Goal: Task Accomplishment & Management: Manage account settings

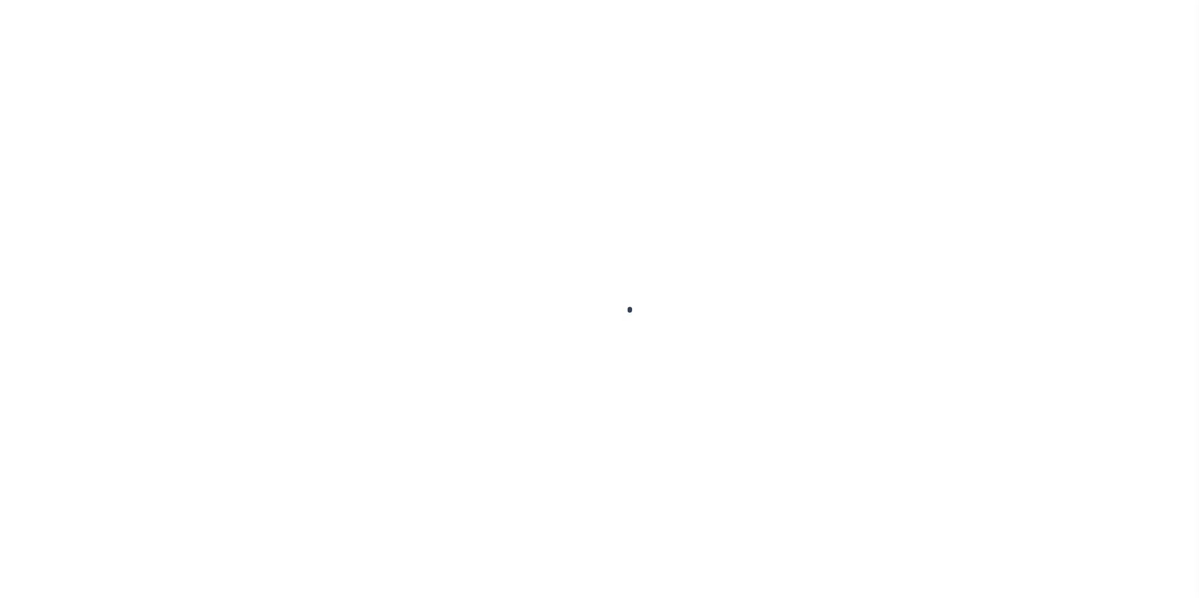
scroll to position [13, 0]
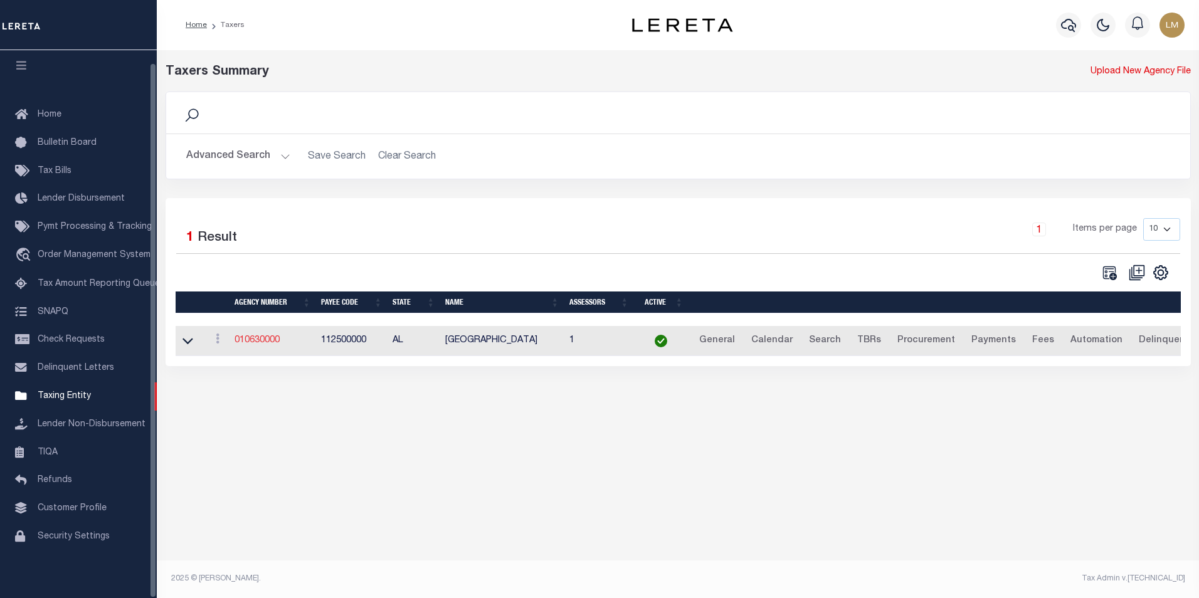
click at [249, 345] on link "010630000" at bounding box center [257, 340] width 45 height 9
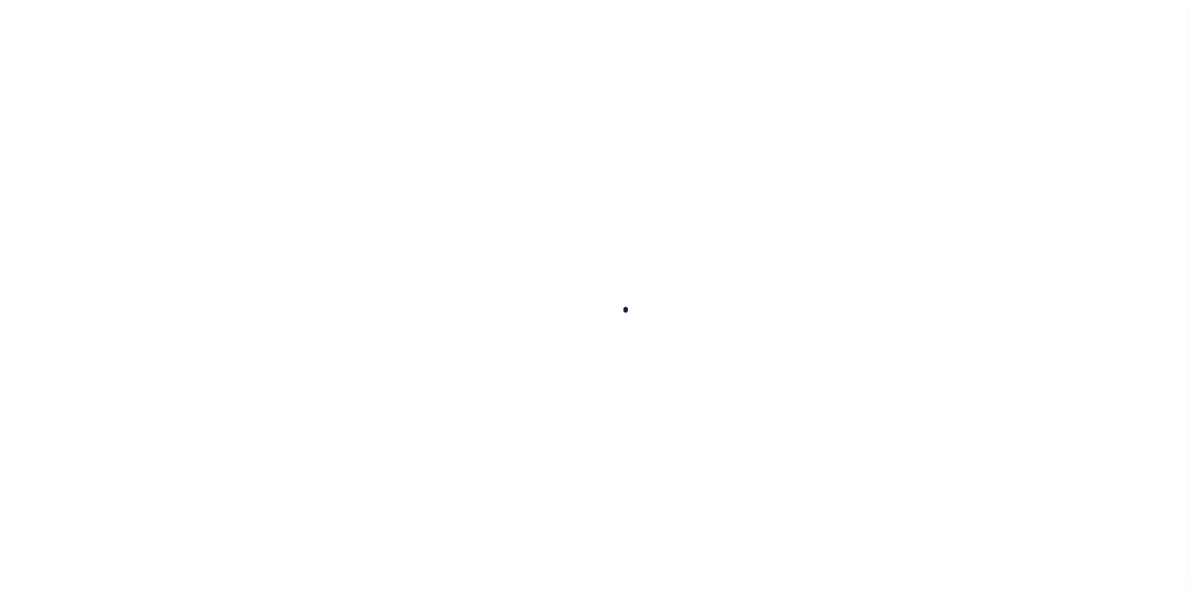
select select
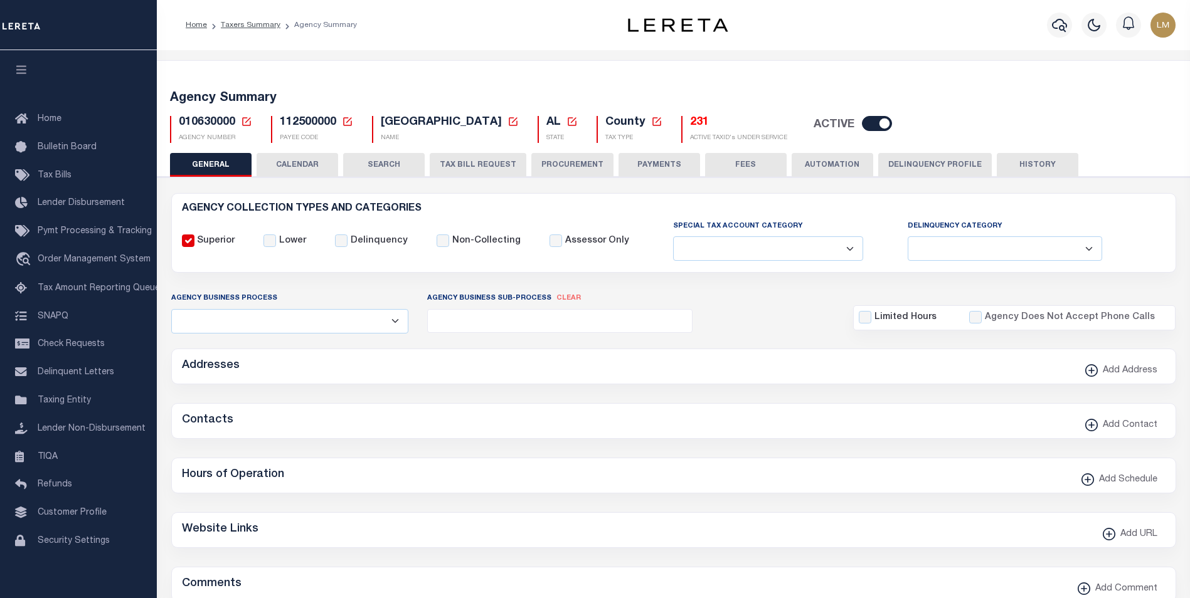
checkbox input "false"
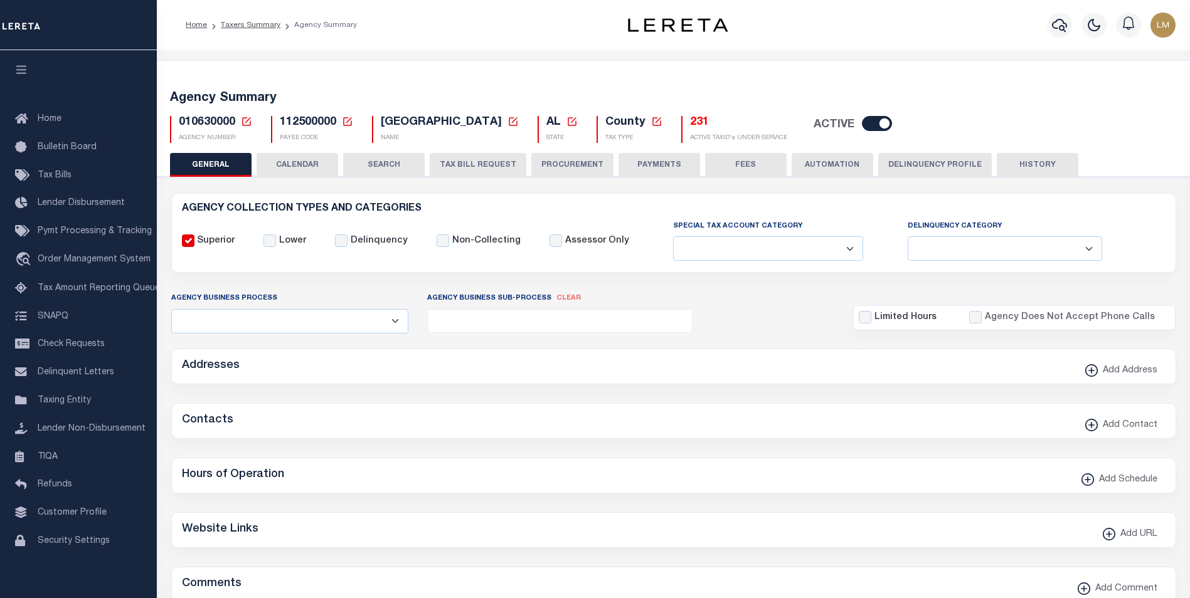
type input "112500000"
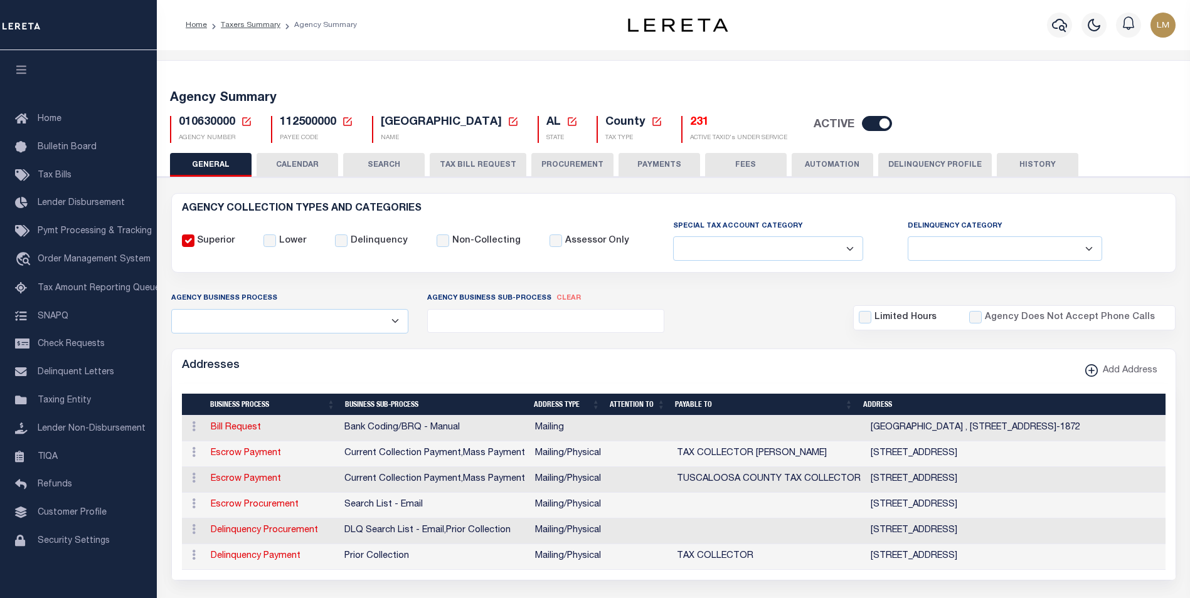
click at [247, 120] on icon at bounding box center [246, 121] width 9 height 9
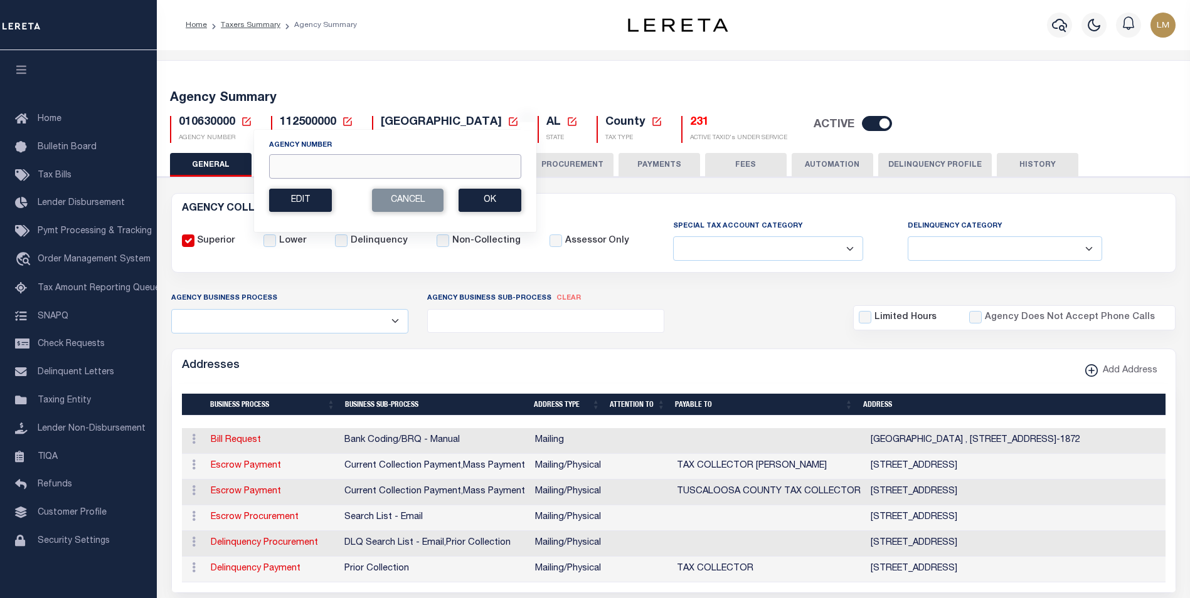
click at [293, 171] on input "Agency Number" at bounding box center [395, 166] width 252 height 24
type input "130660000"
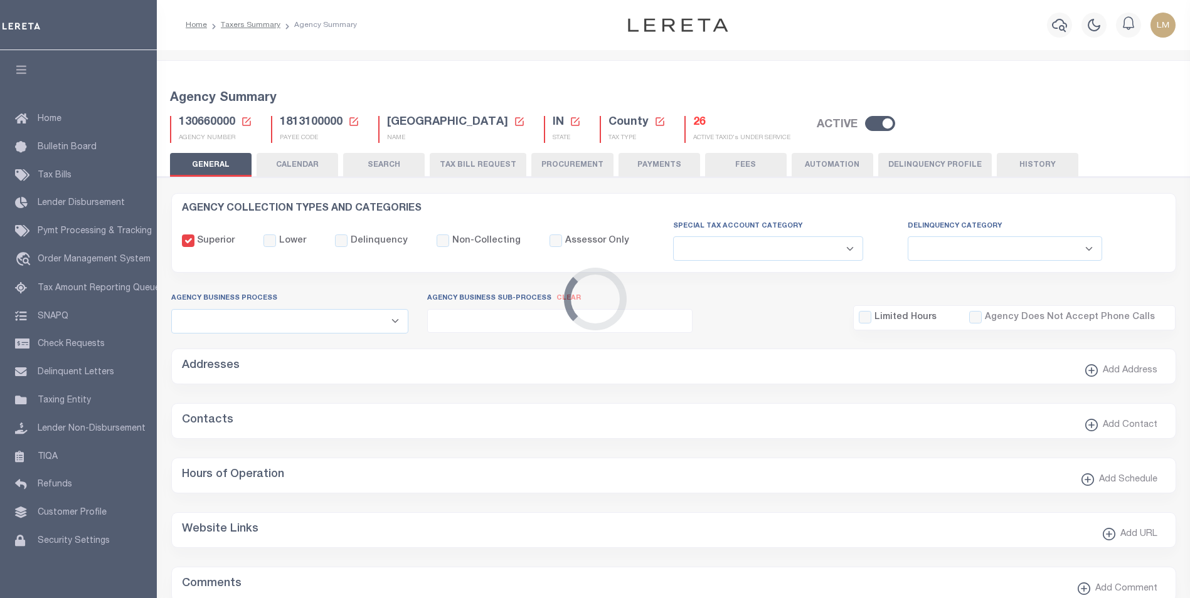
select select
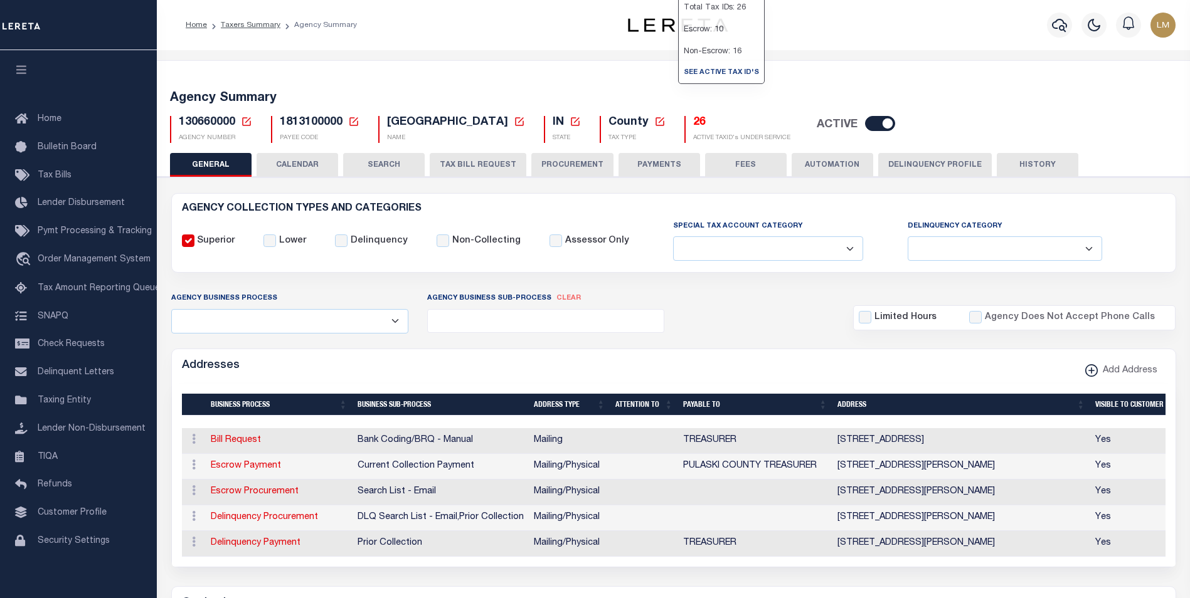
click at [693, 124] on h5 "26" at bounding box center [741, 123] width 97 height 14
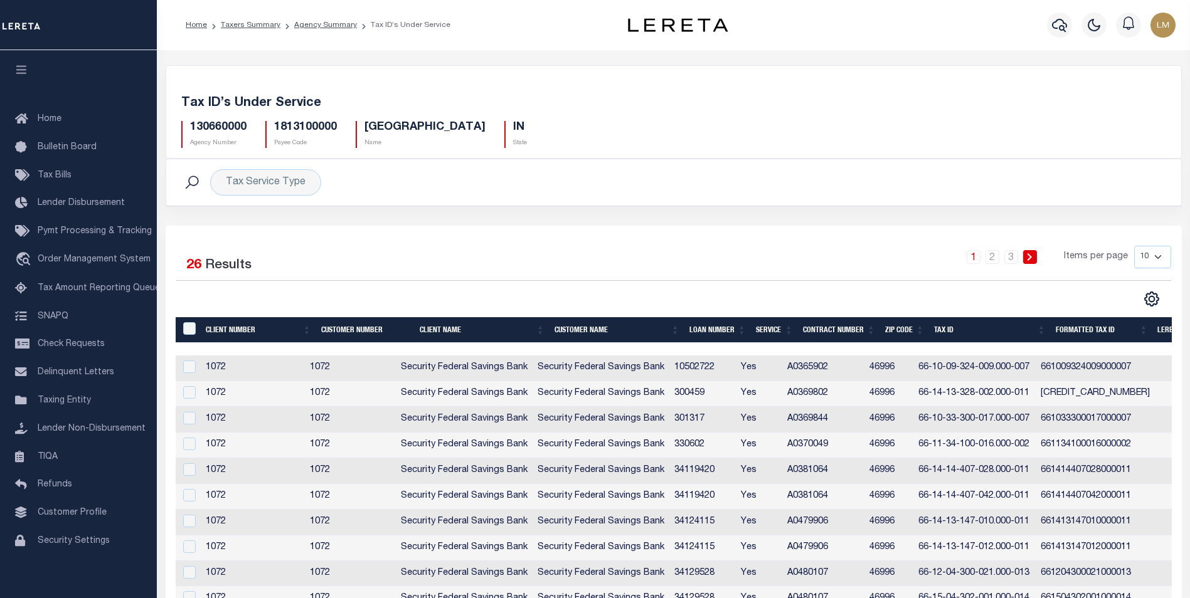
click at [790, 328] on th "Service" at bounding box center [774, 330] width 47 height 26
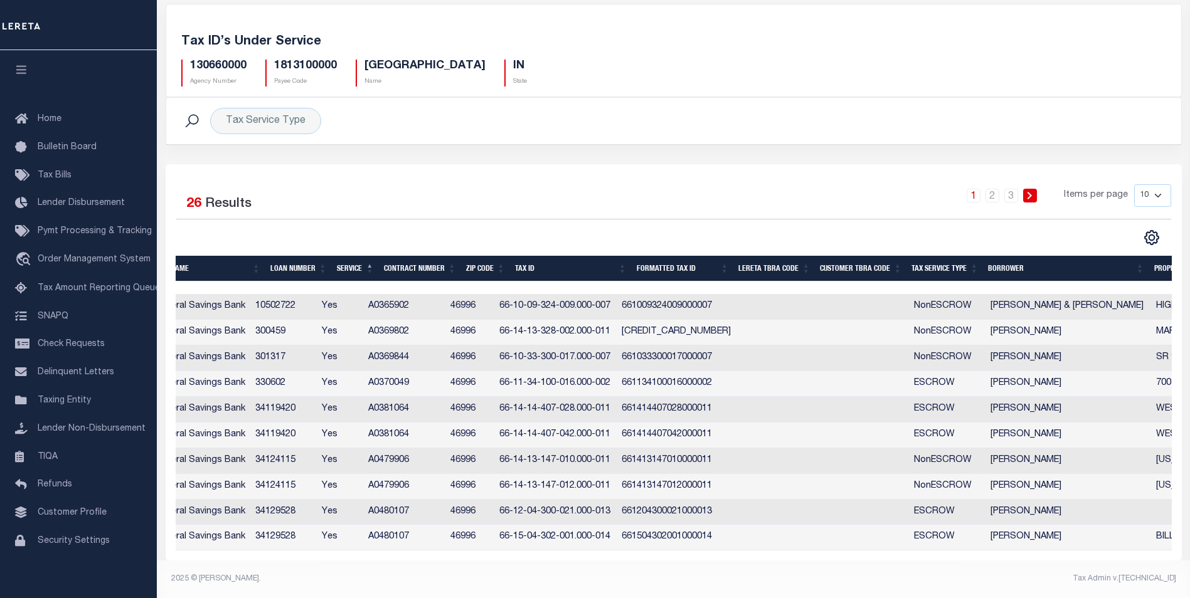
scroll to position [0, 448]
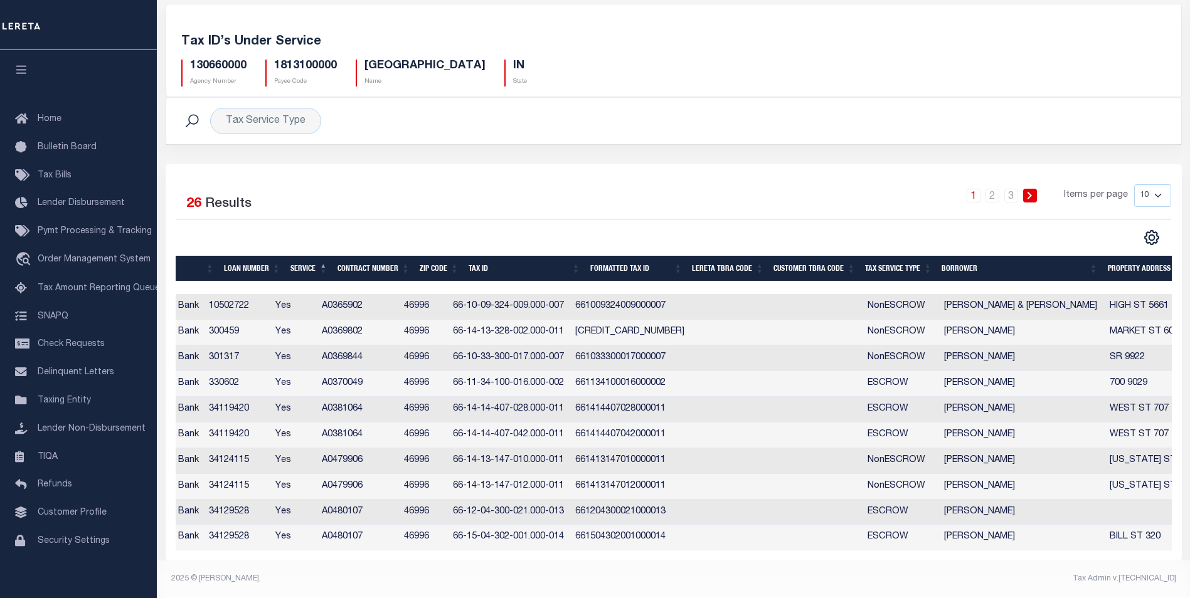
click at [925, 257] on th "Tax Service Type" at bounding box center [898, 269] width 77 height 26
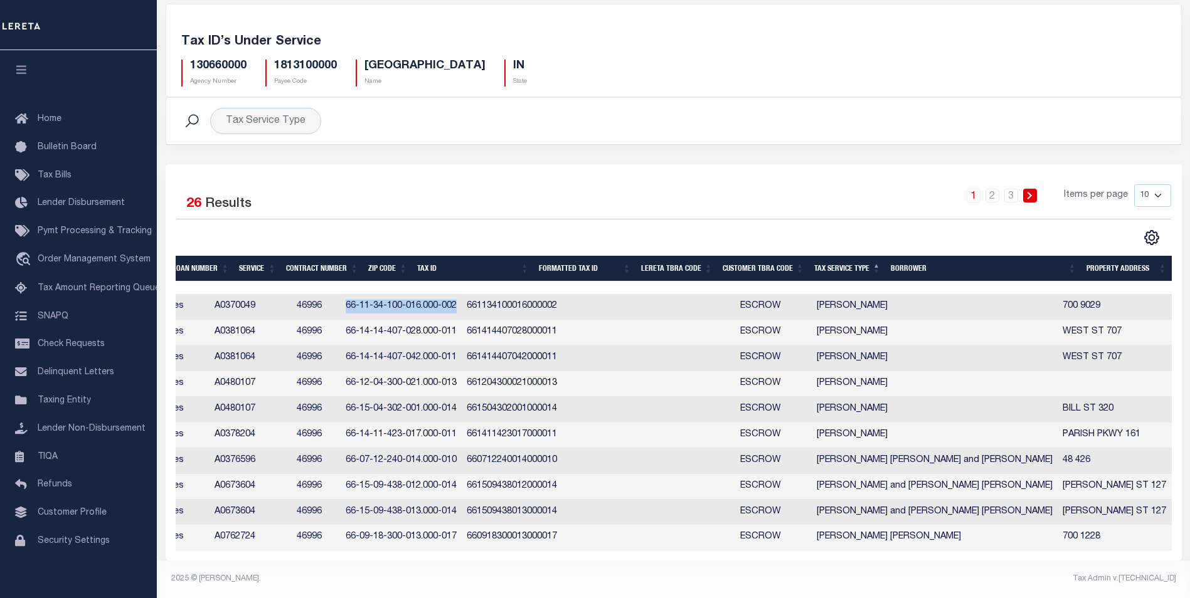
drag, startPoint x: 418, startPoint y: 299, endPoint x: 529, endPoint y: 299, distance: 111.0
click at [462, 299] on td "66-11-34-100-016.000-002" at bounding box center [401, 307] width 121 height 26
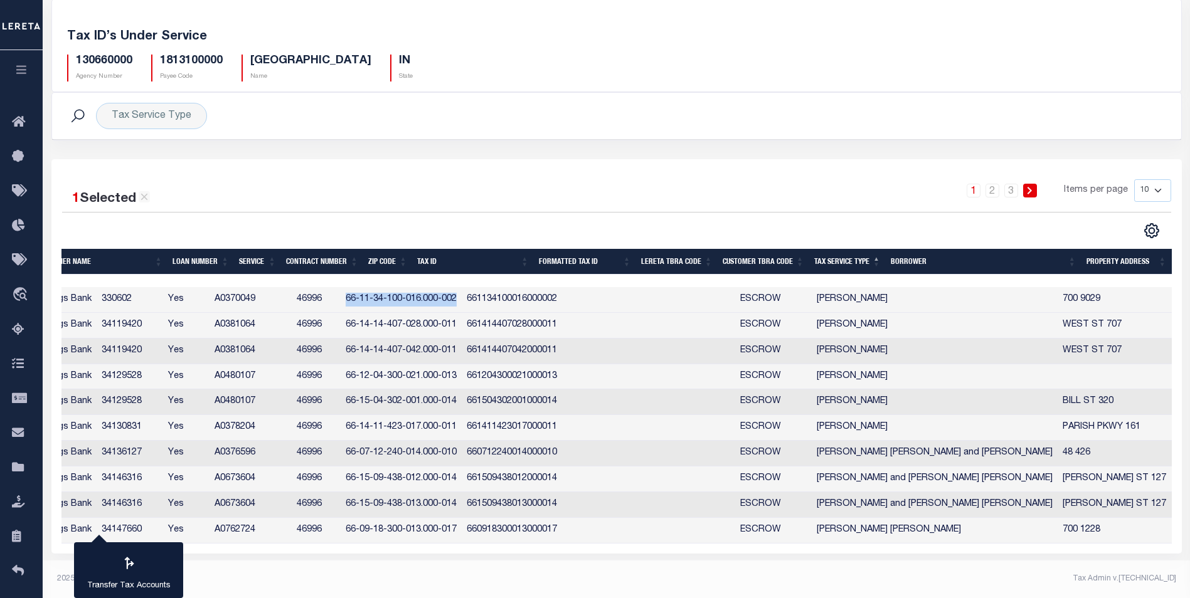
scroll to position [0, 404]
copy td "66-11-34-100-016.000-002"
drag, startPoint x: 891, startPoint y: 300, endPoint x: 955, endPoint y: 304, distance: 64.1
click at [955, 304] on td "KESTLE ERIC J" at bounding box center [935, 300] width 246 height 26
checkbox input "false"
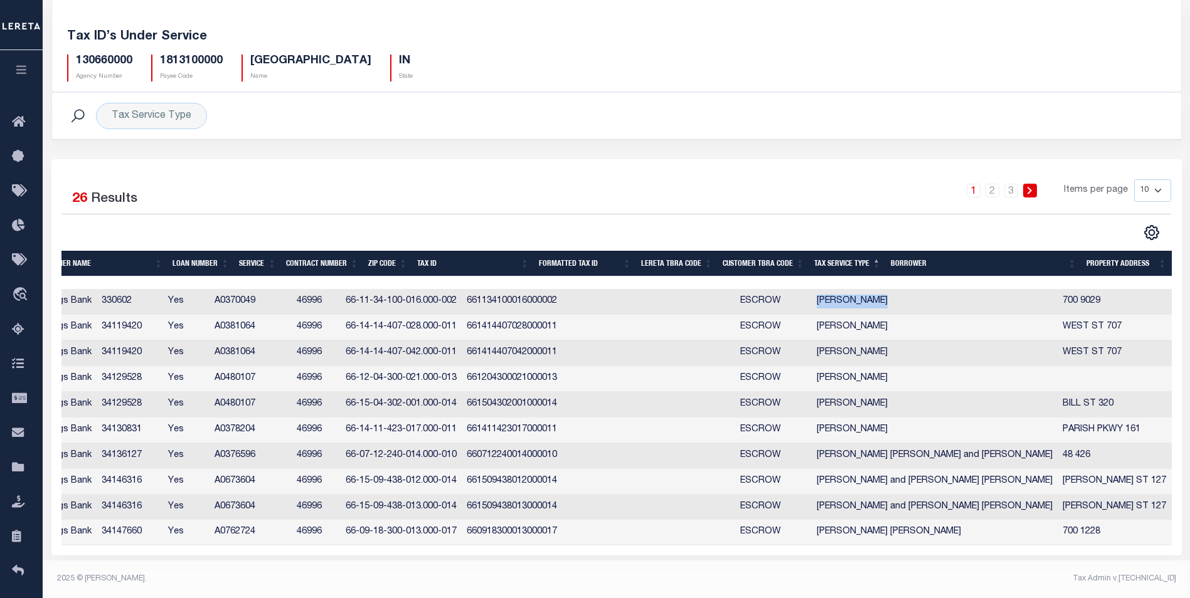
copy td "KESTLE ERIC J"
drag, startPoint x: 418, startPoint y: 326, endPoint x: 530, endPoint y: 331, distance: 111.8
click at [462, 331] on td "66-14-14-407-028.000-011" at bounding box center [401, 328] width 121 height 26
checkbox input "true"
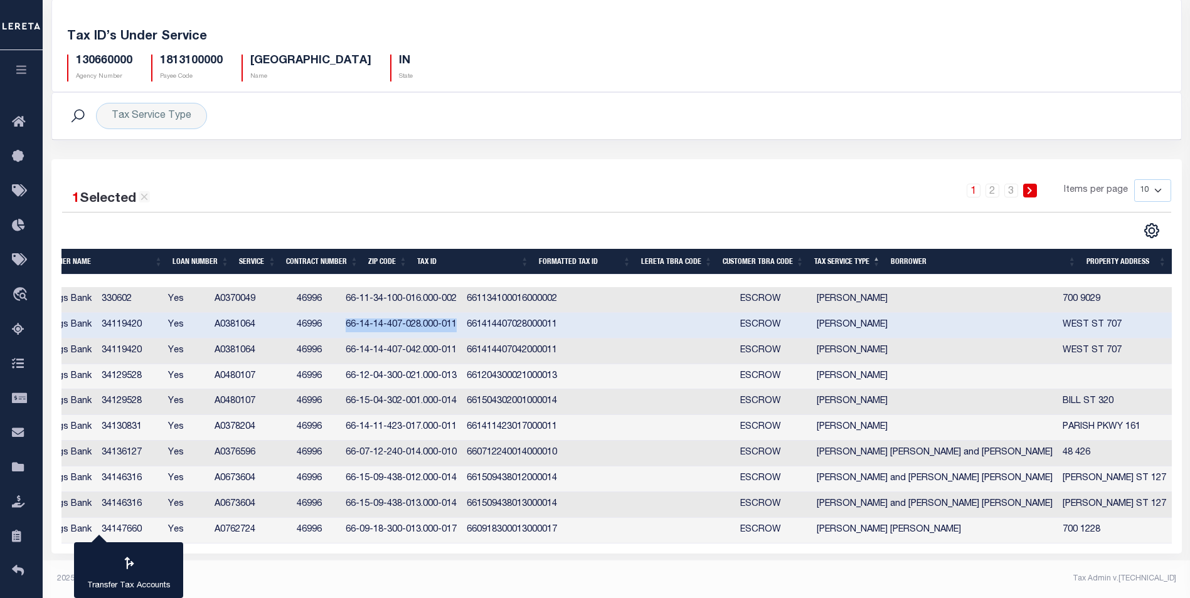
copy td "66-14-14-407-028.000-011"
drag, startPoint x: 418, startPoint y: 351, endPoint x: 531, endPoint y: 356, distance: 112.4
click at [462, 356] on td "66-14-14-407-042.000-011" at bounding box center [401, 352] width 121 height 26
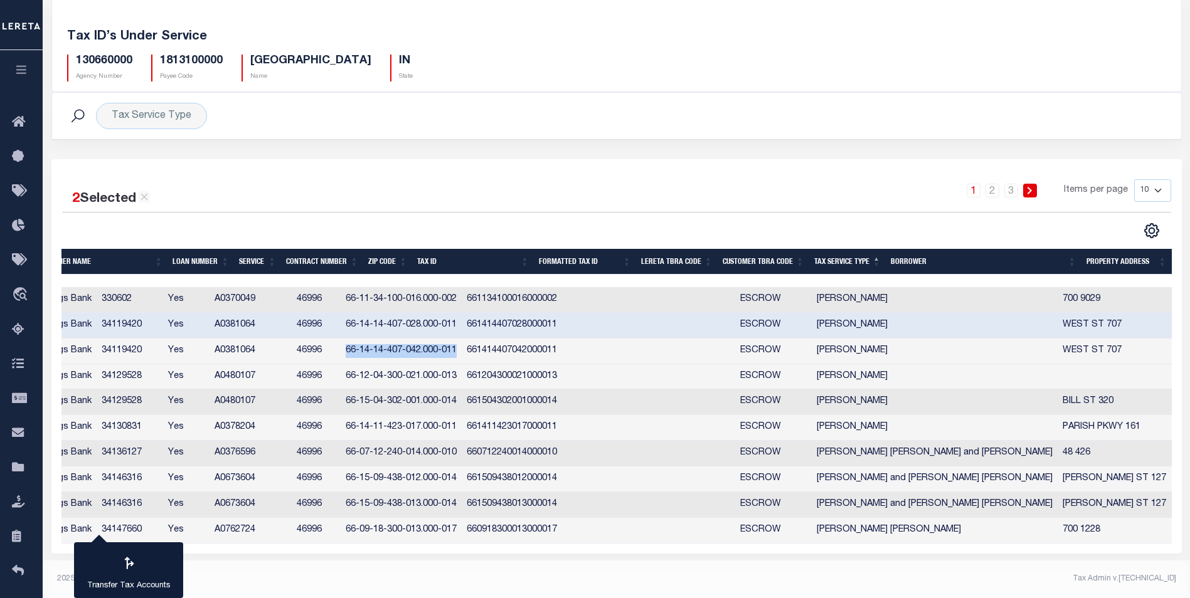
copy td "66-14-14-407-042.000-011"
click at [419, 350] on td "66-14-14-407-042.000-011" at bounding box center [401, 352] width 121 height 26
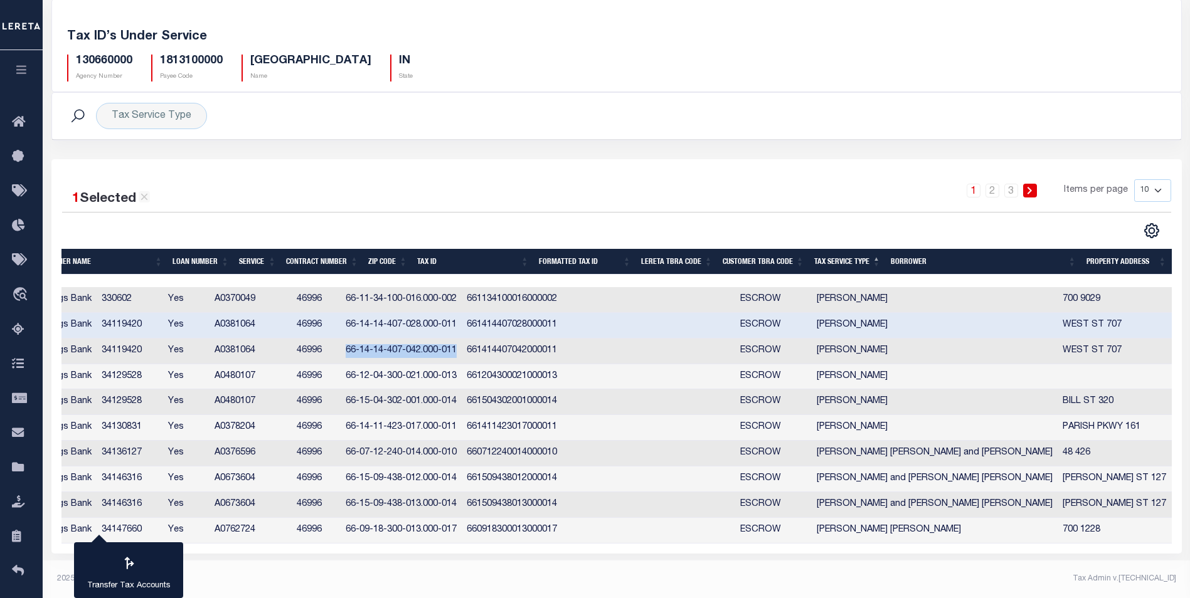
drag, startPoint x: 419, startPoint y: 350, endPoint x: 530, endPoint y: 351, distance: 111.0
click at [462, 351] on td "66-14-14-407-042.000-011" at bounding box center [401, 352] width 121 height 26
checkbox input "true"
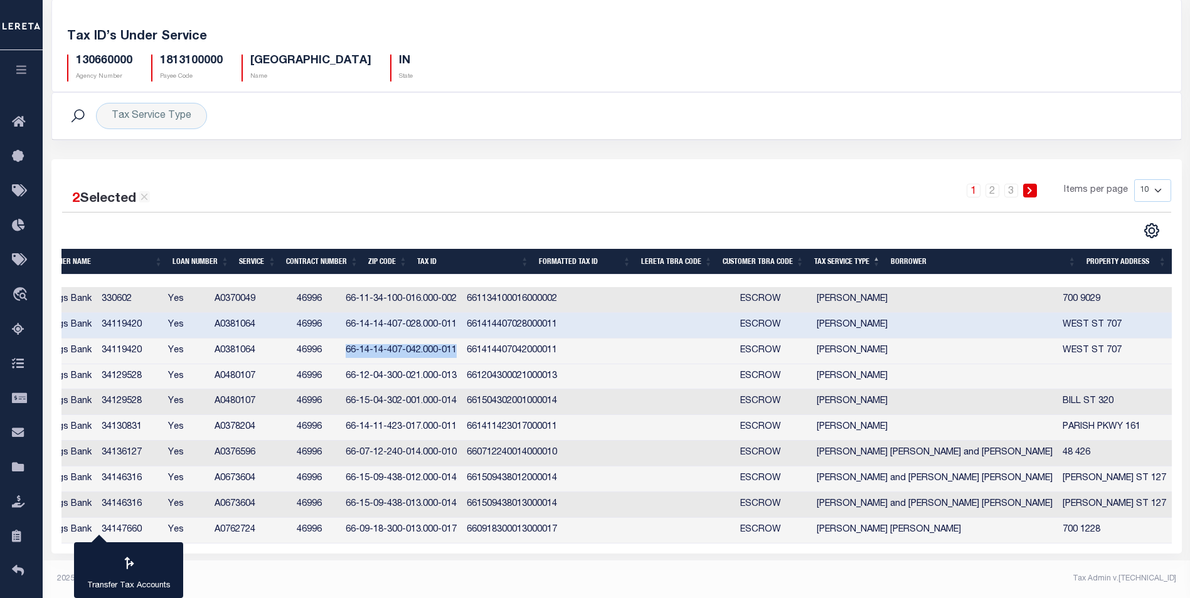
copy td "66-14-14-407-042.000-011"
drag, startPoint x: 419, startPoint y: 376, endPoint x: 528, endPoint y: 379, distance: 108.6
click at [462, 379] on td "66-12-04-300-021.000-013" at bounding box center [401, 377] width 121 height 26
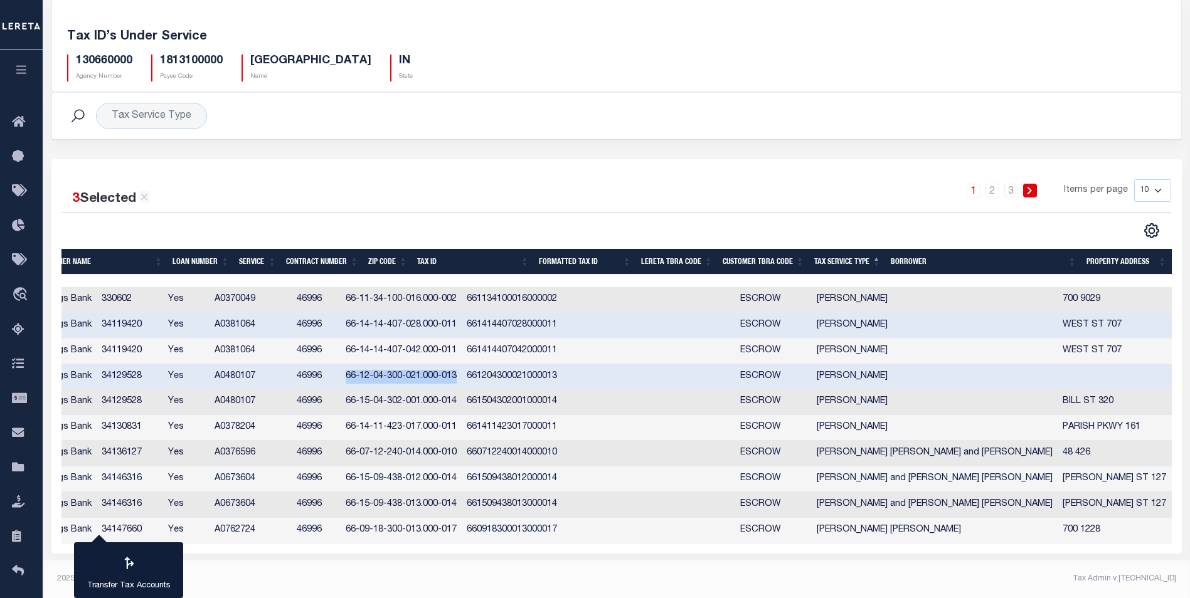
copy td "66-12-04-300-021.000-013"
click at [428, 371] on td "66-12-04-300-021.000-013" at bounding box center [401, 377] width 121 height 26
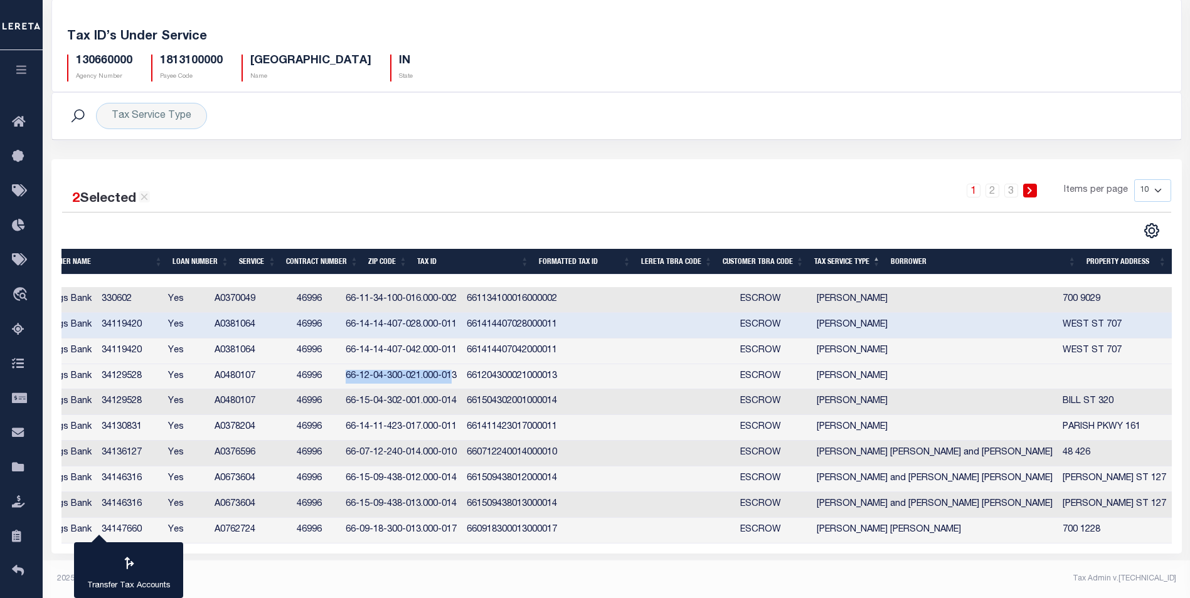
drag, startPoint x: 418, startPoint y: 375, endPoint x: 527, endPoint y: 375, distance: 108.5
click at [462, 375] on td "66-12-04-300-021.000-013" at bounding box center [401, 377] width 121 height 26
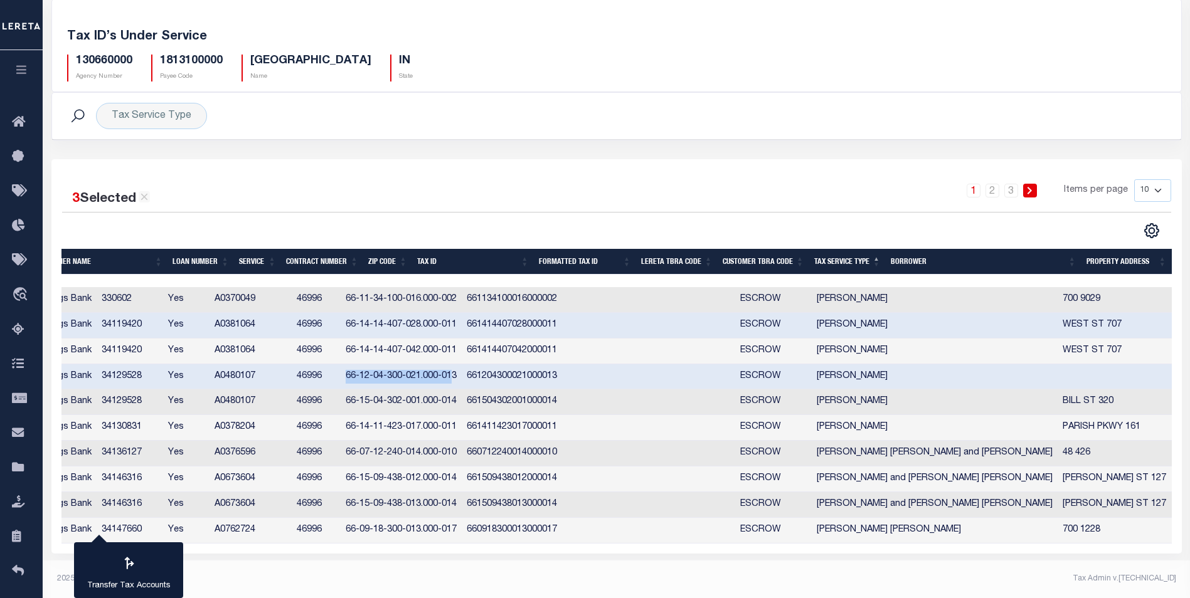
click at [418, 373] on td "66-12-04-300-021.000-013" at bounding box center [401, 377] width 121 height 26
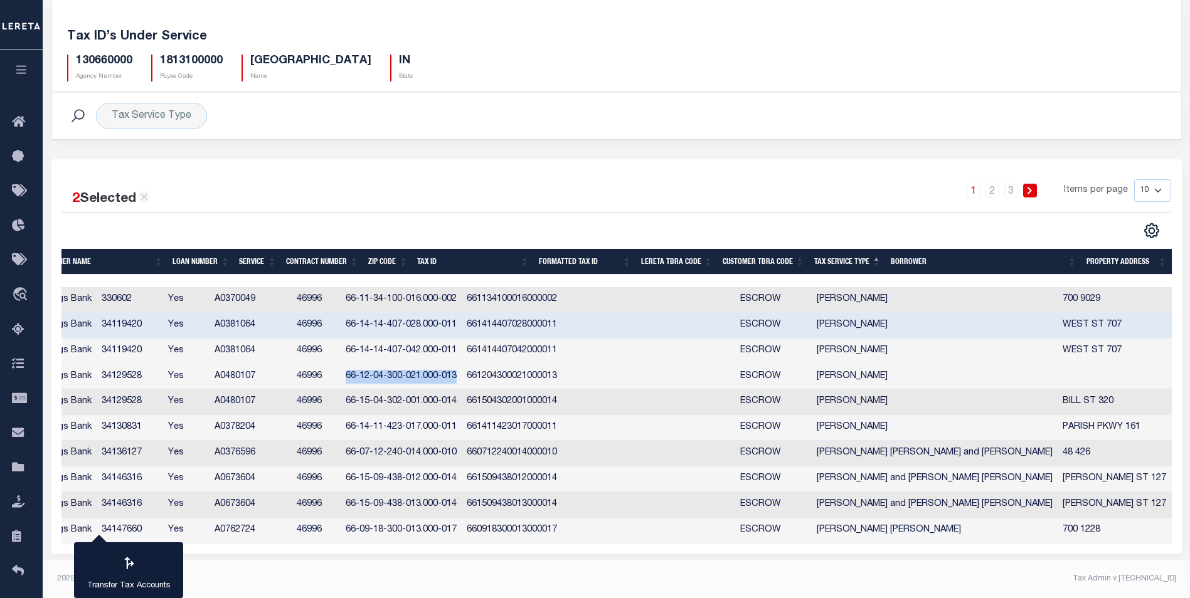
drag, startPoint x: 419, startPoint y: 375, endPoint x: 529, endPoint y: 376, distance: 110.4
click at [462, 376] on td "66-12-04-300-021.000-013" at bounding box center [401, 377] width 121 height 26
checkbox input "true"
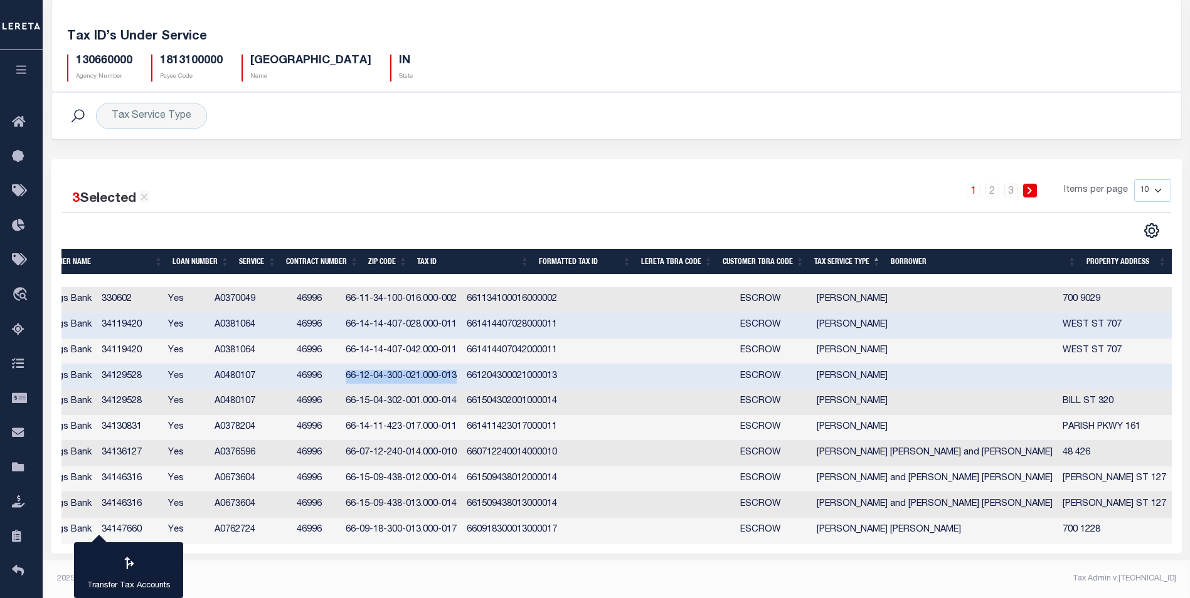
copy td "66-12-04-300-021.000-013"
drag, startPoint x: 420, startPoint y: 400, endPoint x: 531, endPoint y: 403, distance: 111.7
click at [462, 403] on td "66-15-04-302-001.000-014" at bounding box center [401, 403] width 121 height 26
checkbox input "true"
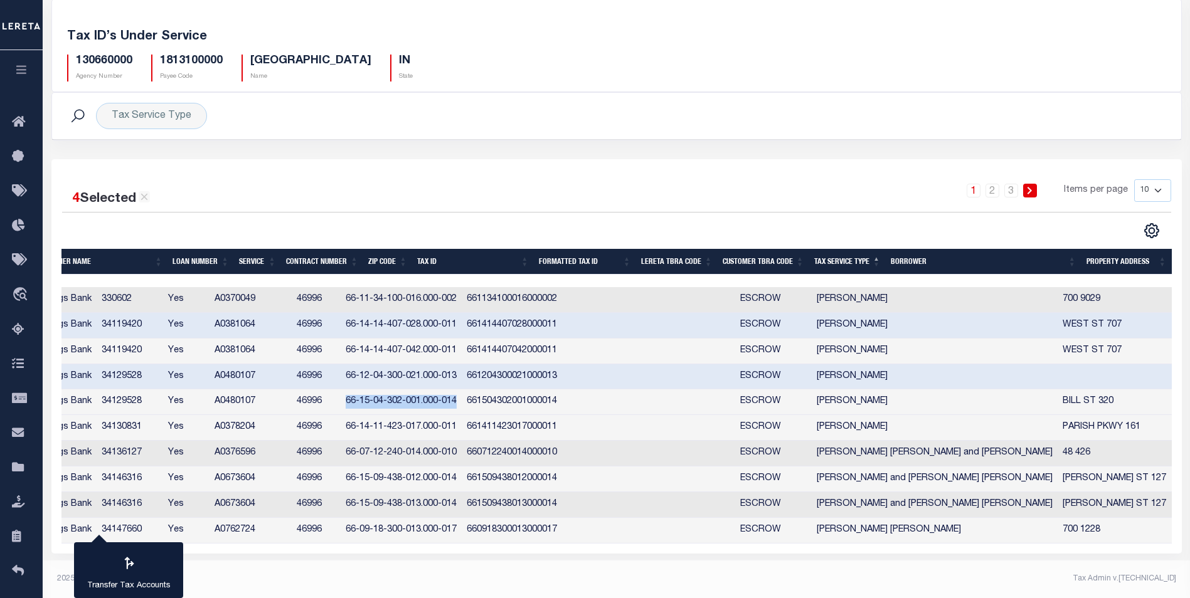
copy td "66-15-04-302-001.000-014"
click at [418, 424] on td "66-14-11-423-017.000-011" at bounding box center [401, 428] width 121 height 26
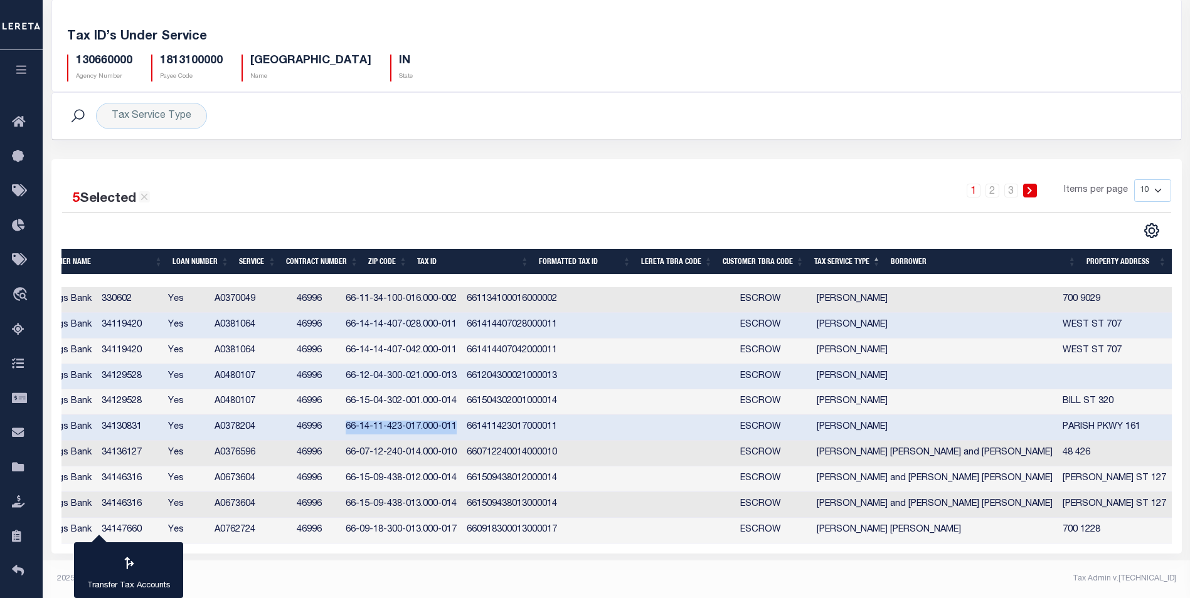
drag, startPoint x: 418, startPoint y: 424, endPoint x: 530, endPoint y: 423, distance: 111.7
click at [462, 423] on td "66-14-11-423-017.000-011" at bounding box center [401, 428] width 121 height 26
checkbox input "false"
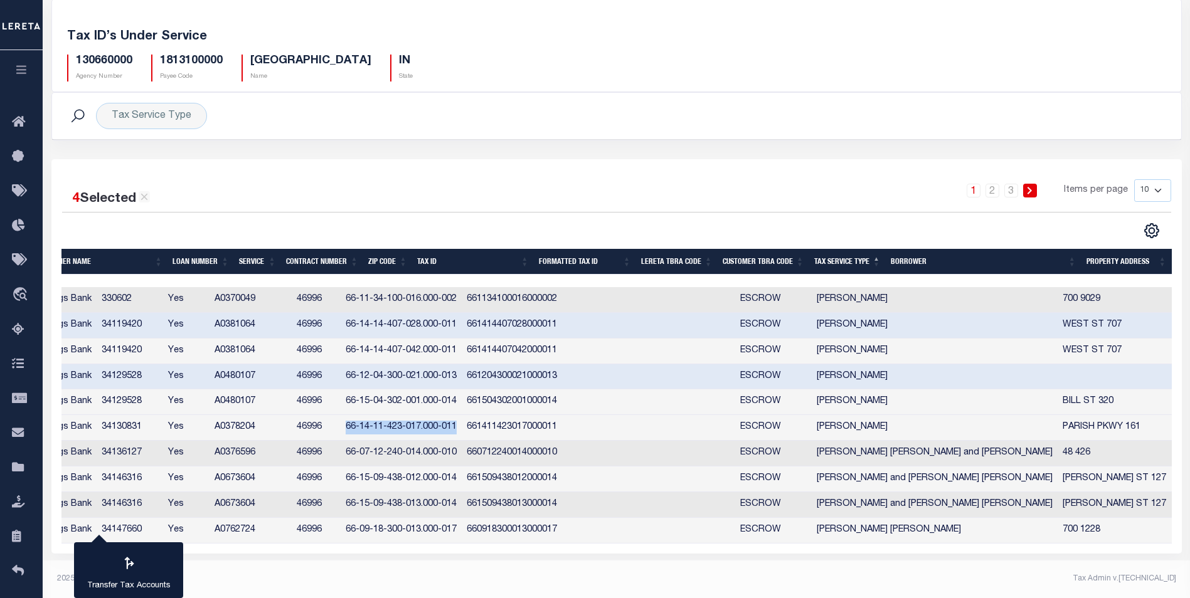
copy td "66-14-11-423-017.000-011"
drag, startPoint x: 420, startPoint y: 452, endPoint x: 529, endPoint y: 456, distance: 109.9
click at [462, 456] on td "66-07-12-240-014.000-010" at bounding box center [401, 454] width 121 height 26
checkbox input "true"
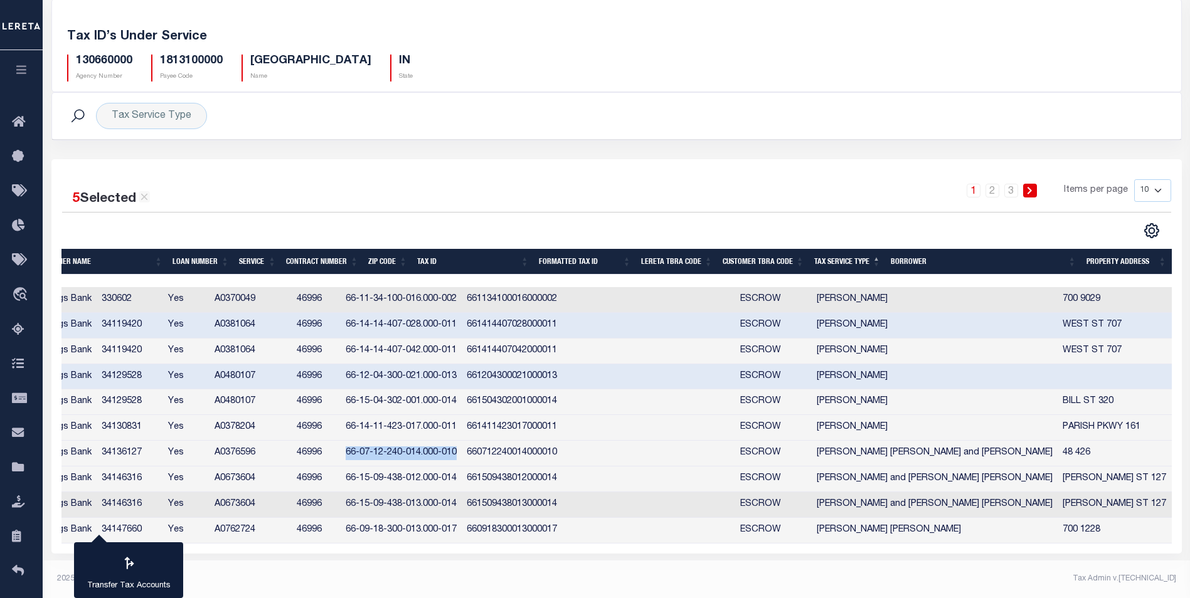
copy td "66-07-12-240-014.000-010"
drag, startPoint x: 418, startPoint y: 479, endPoint x: 530, endPoint y: 478, distance: 111.7
click at [462, 478] on td "66-15-09-438-012.000-014" at bounding box center [401, 480] width 121 height 26
checkbox input "true"
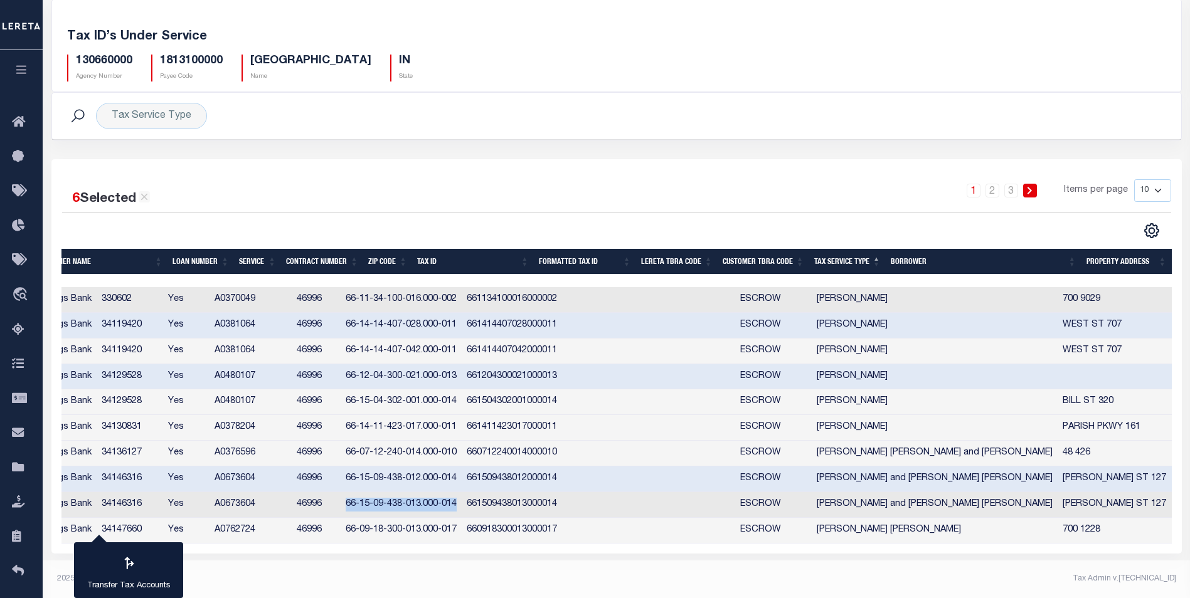
drag, startPoint x: 418, startPoint y: 504, endPoint x: 528, endPoint y: 505, distance: 109.8
click at [462, 505] on td "66-15-09-438-013.000-014" at bounding box center [401, 505] width 121 height 26
checkbox input "true"
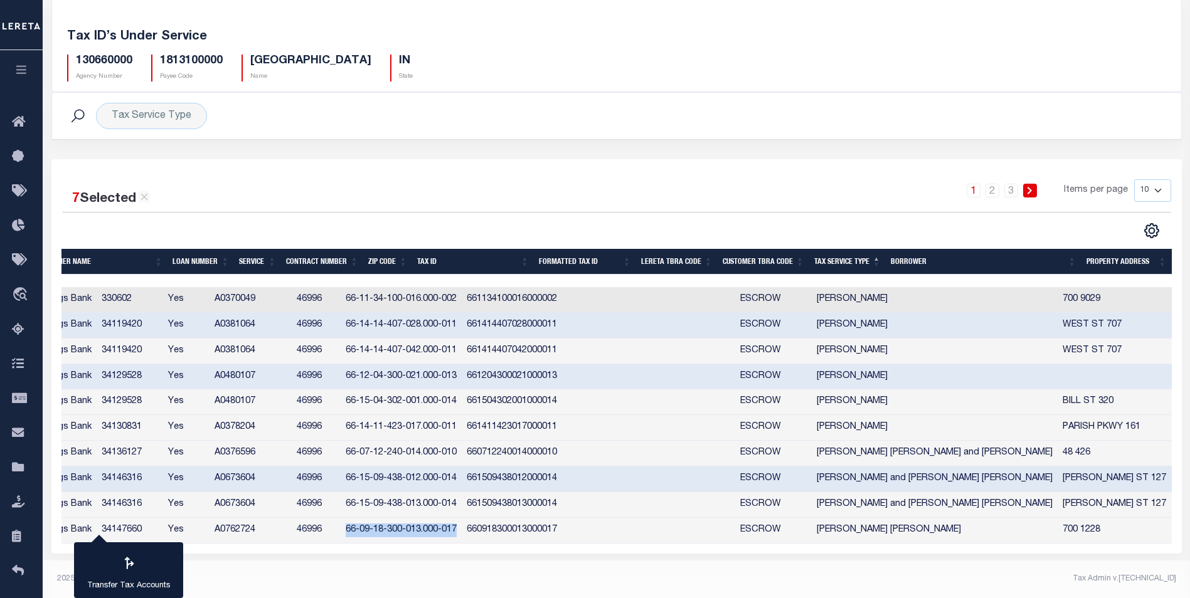
drag, startPoint x: 420, startPoint y: 529, endPoint x: 529, endPoint y: 531, distance: 109.2
click at [462, 531] on td "66-09-18-300-013.000-017" at bounding box center [401, 531] width 121 height 26
checkbox input "true"
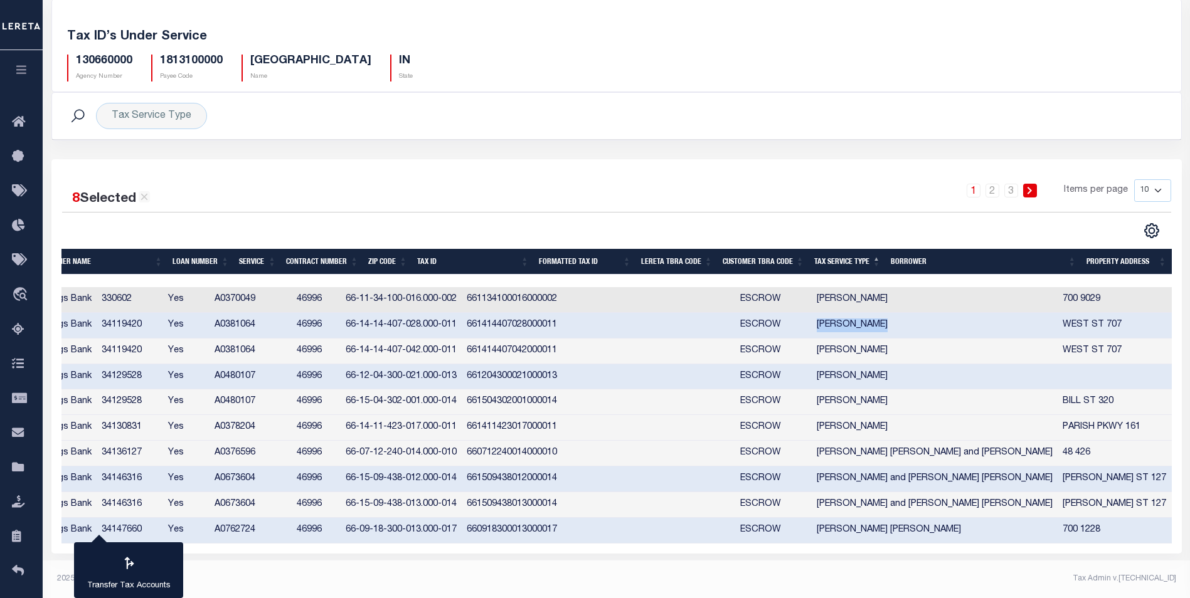
drag, startPoint x: 890, startPoint y: 323, endPoint x: 959, endPoint y: 326, distance: 68.5
click at [959, 326] on td "DELORES EIMER" at bounding box center [935, 326] width 246 height 26
checkbox input "false"
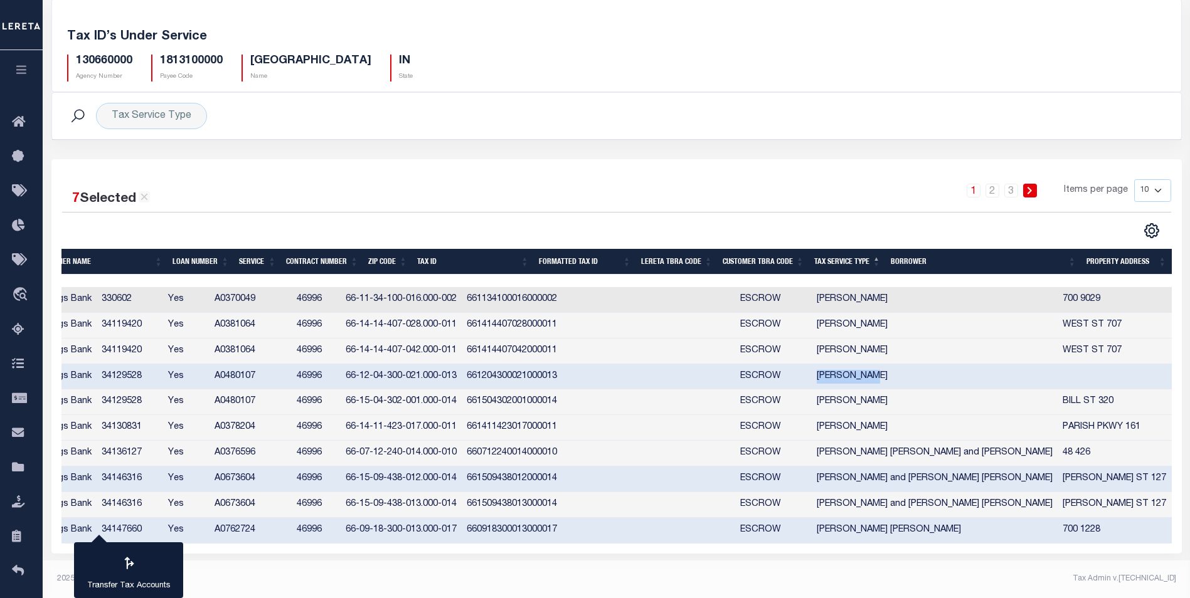
drag, startPoint x: 891, startPoint y: 376, endPoint x: 942, endPoint y: 376, distance: 50.8
click at [942, 376] on td "Tonya Payne" at bounding box center [935, 377] width 246 height 26
checkbox input "false"
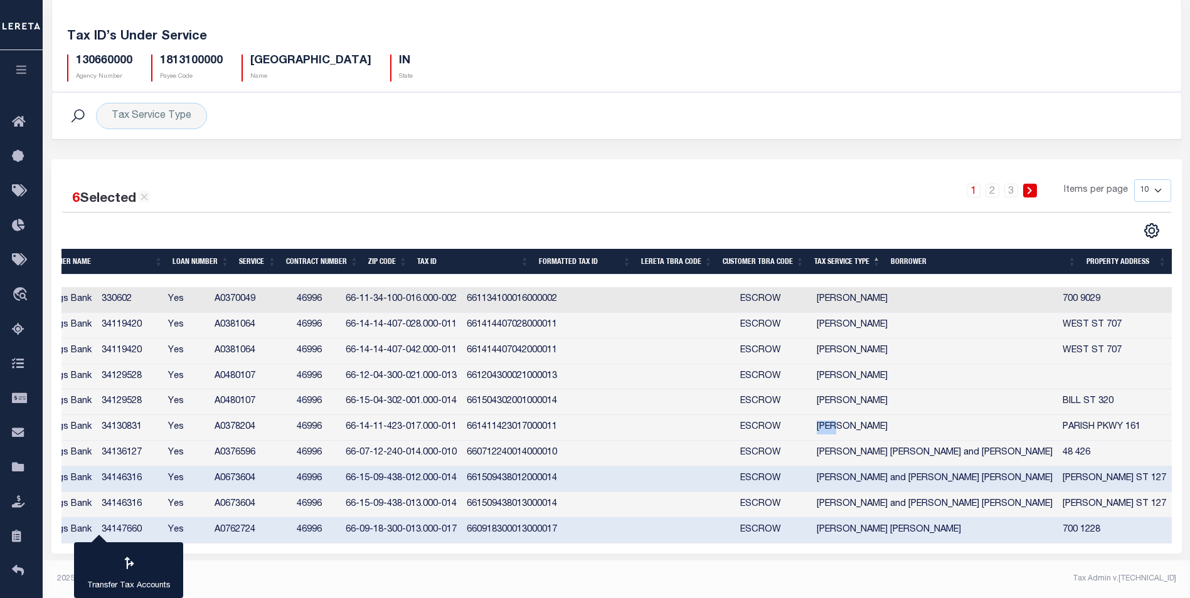
drag, startPoint x: 889, startPoint y: 427, endPoint x: 912, endPoint y: 428, distance: 22.6
click at [912, 428] on td "Gaumer, Kelly" at bounding box center [935, 428] width 246 height 26
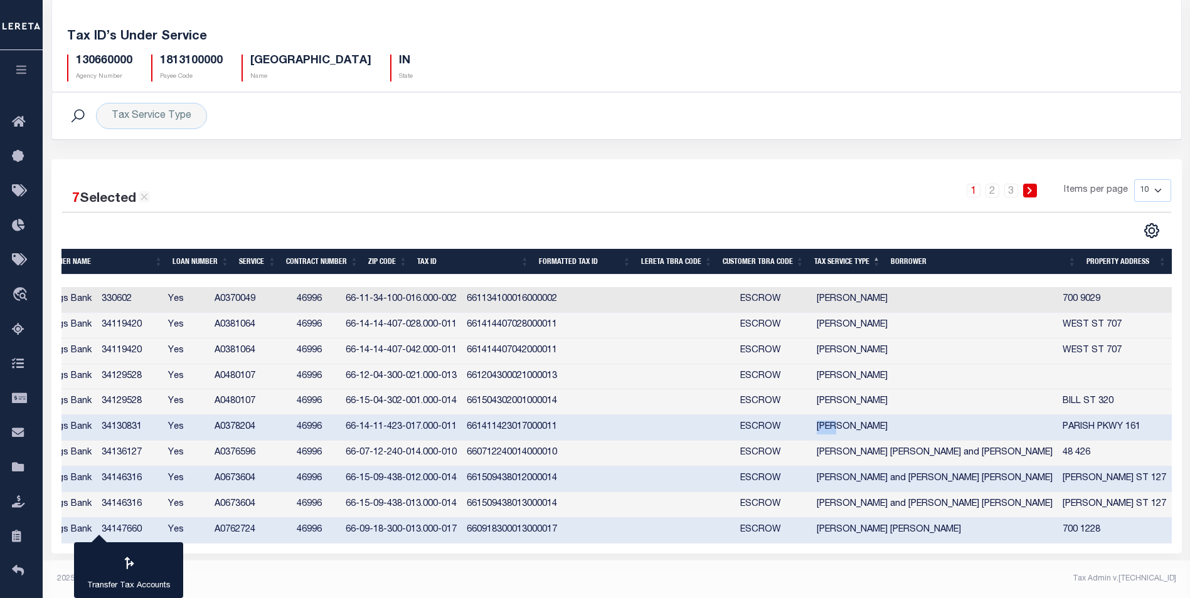
click at [888, 428] on td "Gaumer, Kelly" at bounding box center [935, 428] width 246 height 26
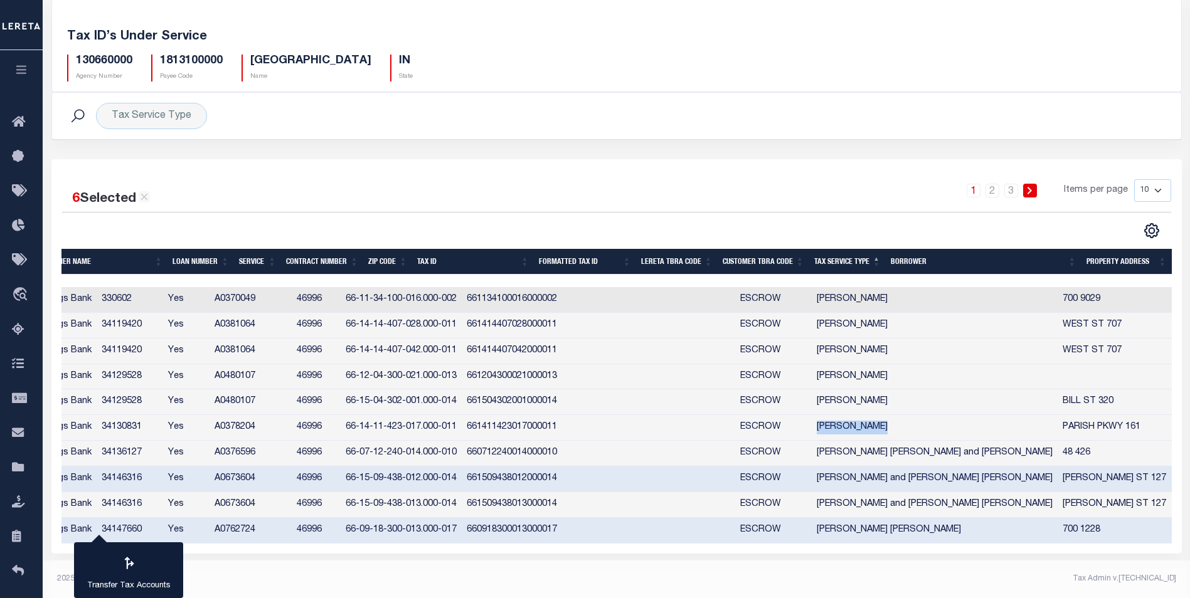
drag, startPoint x: 891, startPoint y: 425, endPoint x: 947, endPoint y: 425, distance: 55.8
click at [947, 425] on td "Gaumer, Kelly" at bounding box center [935, 428] width 246 height 26
checkbox input "true"
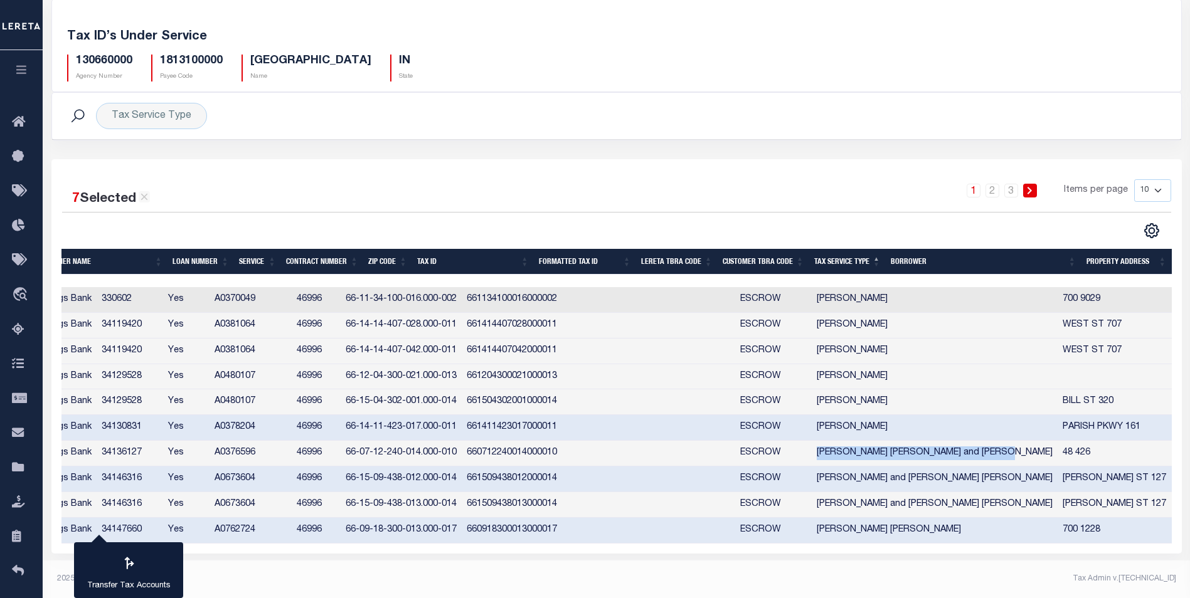
drag, startPoint x: 891, startPoint y: 452, endPoint x: 1055, endPoint y: 452, distance: 163.7
click at [1055, 452] on td "Christopher MW Pine and Hillary M Rife" at bounding box center [935, 454] width 246 height 26
checkbox input "false"
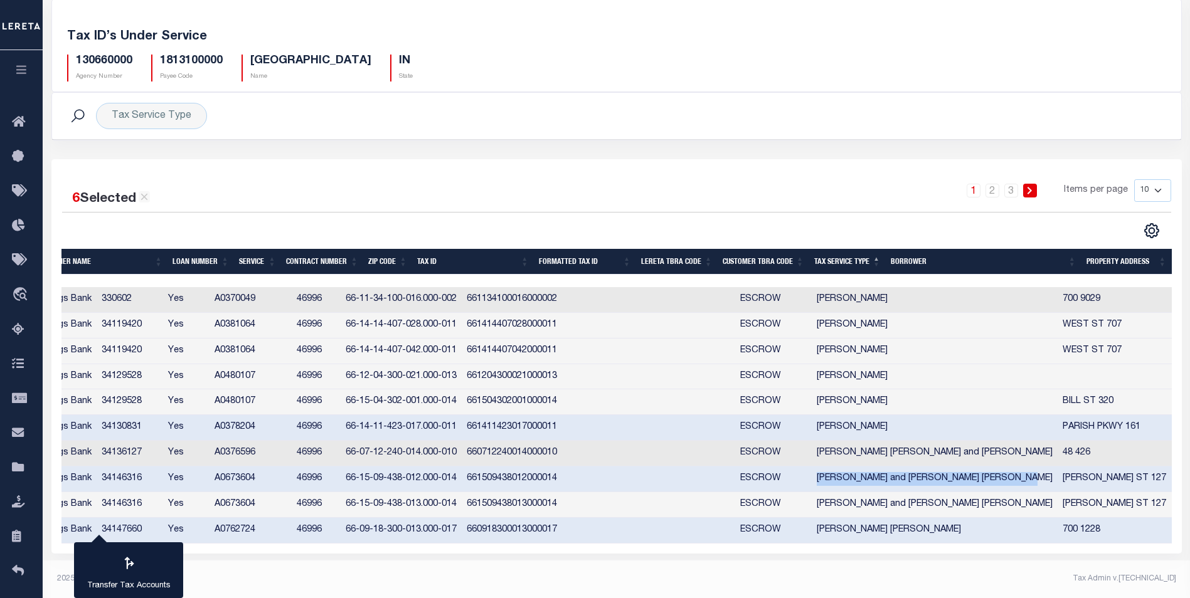
drag, startPoint x: 890, startPoint y: 477, endPoint x: 1076, endPoint y: 481, distance: 187.0
click at [1058, 481] on td "Holly Lynn Benesh and Dalton Samuel Powell" at bounding box center [935, 480] width 246 height 26
checkbox input "false"
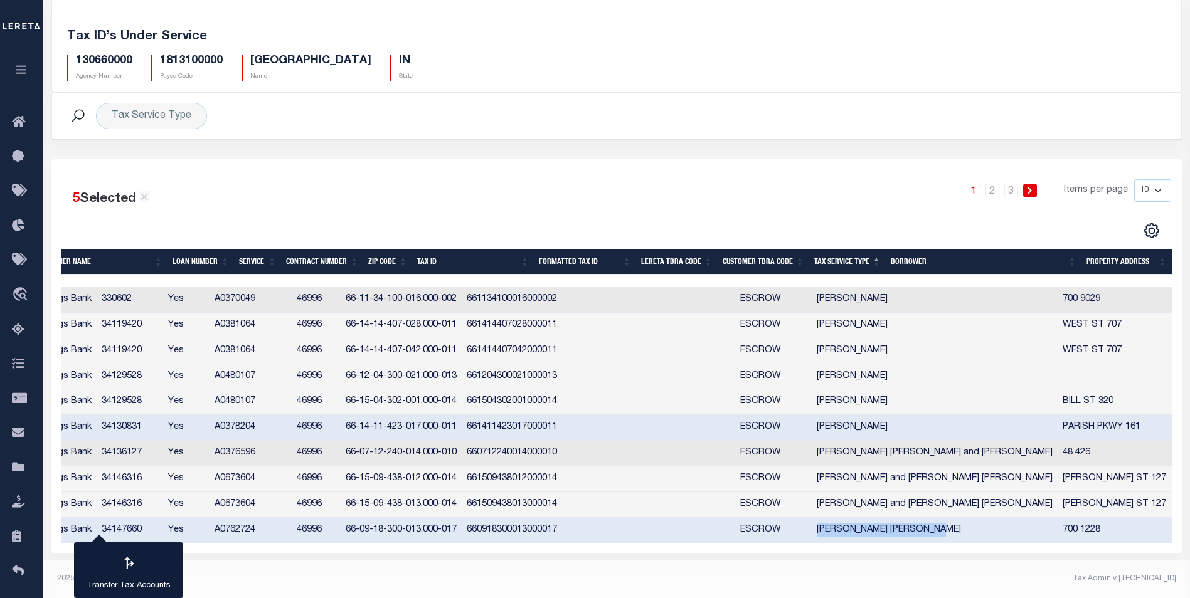
drag, startPoint x: 890, startPoint y: 528, endPoint x: 997, endPoint y: 528, distance: 107.9
click at [997, 528] on td "Shane Mitchell Hounchell" at bounding box center [935, 531] width 246 height 26
checkbox input "false"
